Goal: Navigation & Orientation: Find specific page/section

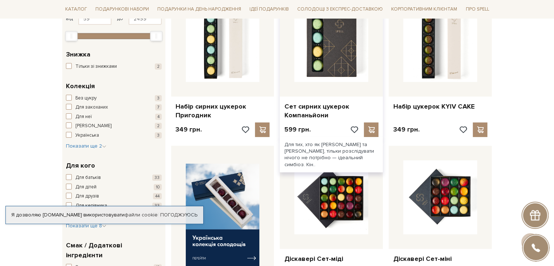
scroll to position [140, 0]
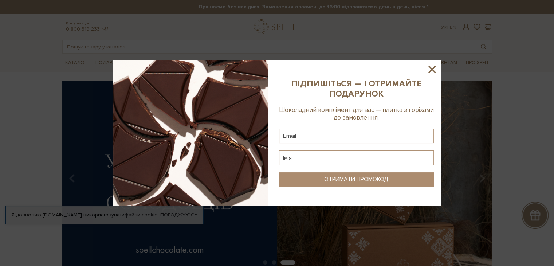
click at [432, 69] on icon at bounding box center [432, 69] width 7 height 7
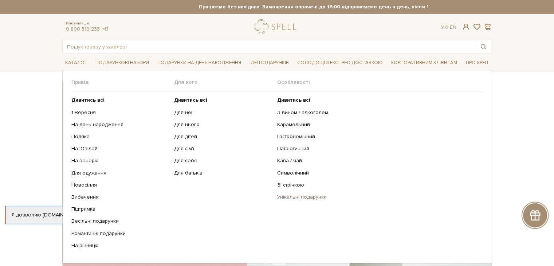
click at [283, 199] on link "Унікальні подарунки" at bounding box center [377, 197] width 200 height 7
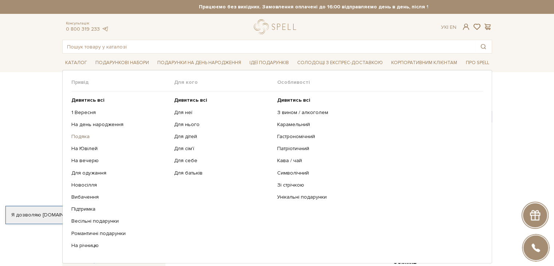
click at [82, 135] on link "Подяка" at bounding box center [120, 136] width 98 height 7
